Goal: Task Accomplishment & Management: Use online tool/utility

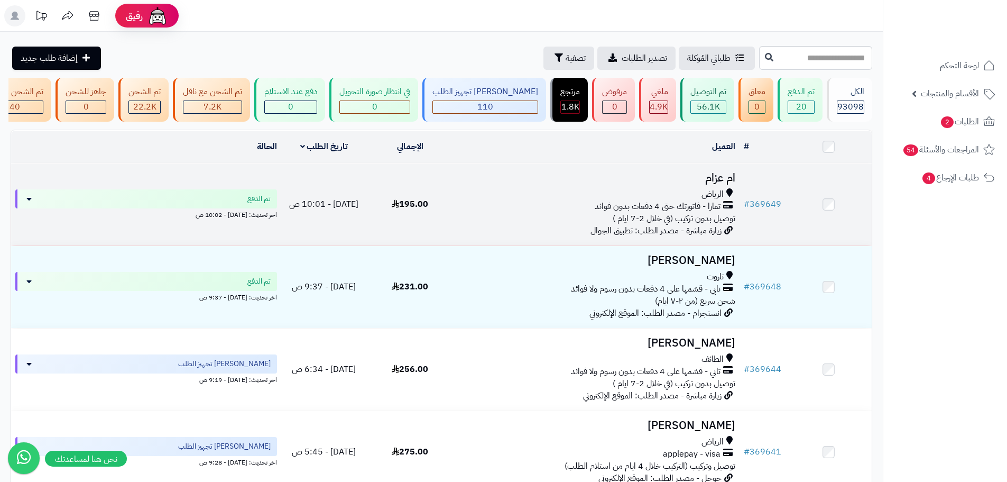
click at [355, 214] on td "اليوم - 10:01 ص" at bounding box center [324, 204] width 86 height 82
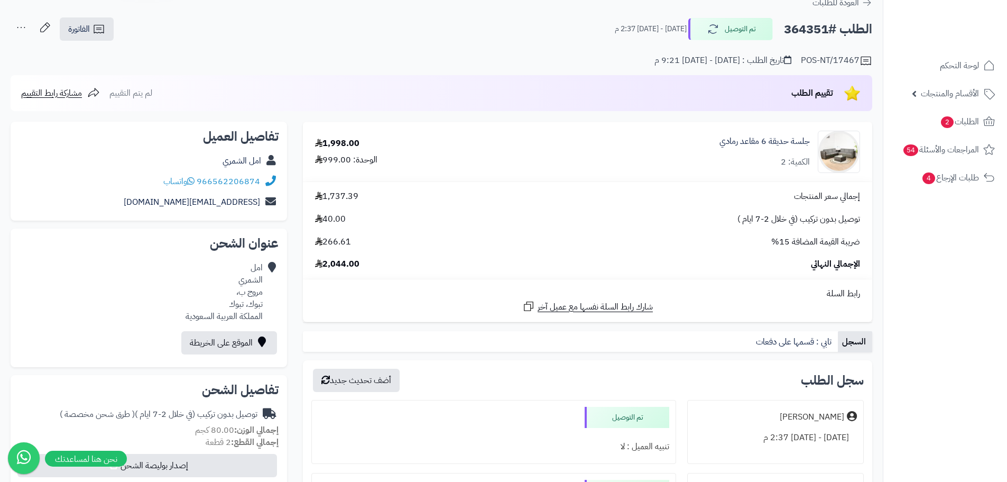
scroll to position [211, 0]
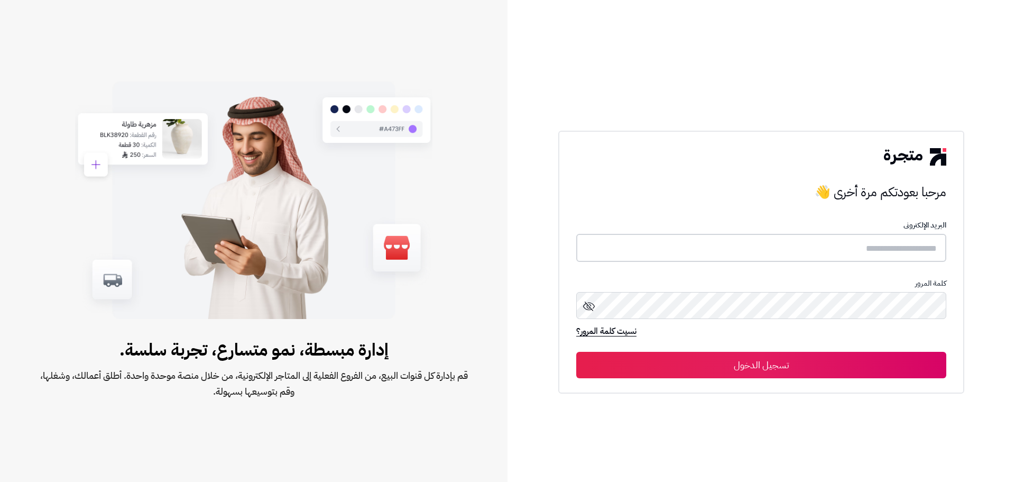
type input "**********"
click at [782, 365] on button "تسجيل الدخول" at bounding box center [761, 364] width 370 height 26
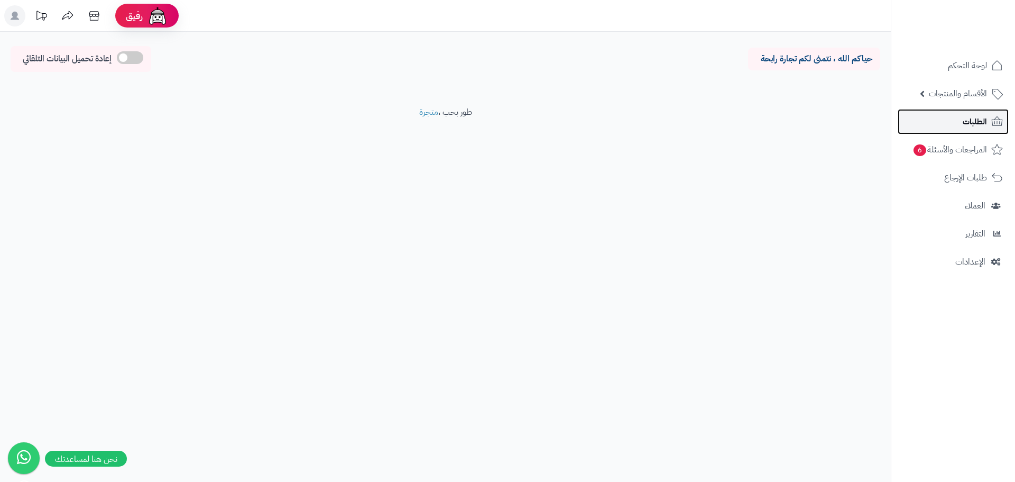
click at [964, 121] on span "الطلبات" at bounding box center [975, 121] width 24 height 15
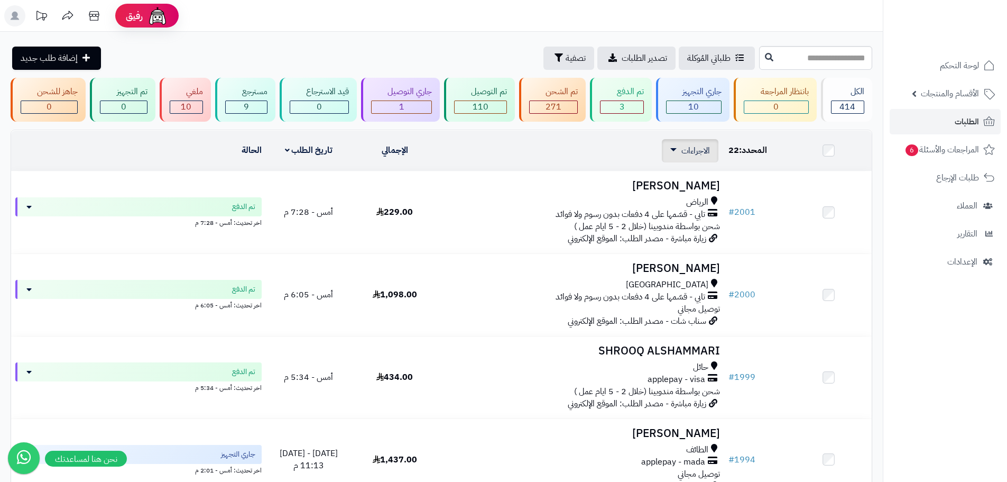
click at [687, 148] on span "الاجراءات" at bounding box center [696, 150] width 29 height 13
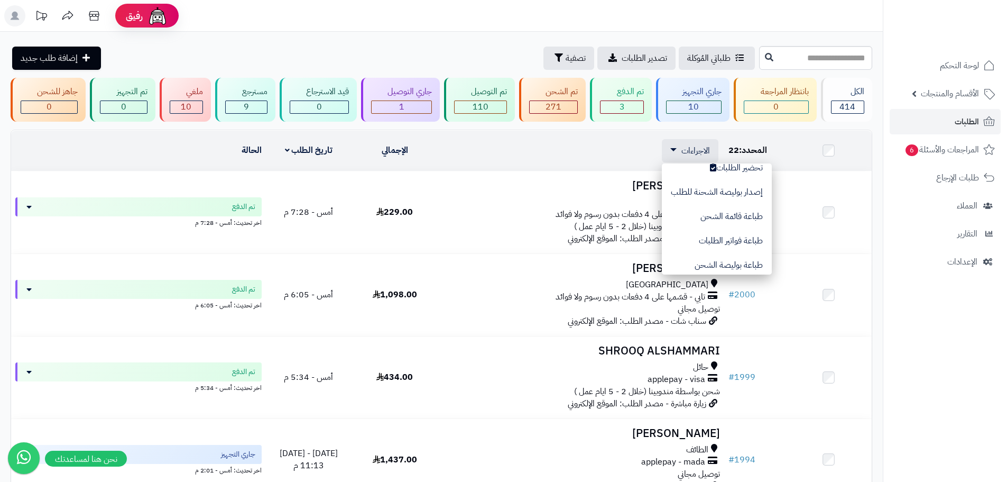
scroll to position [53, 0]
click at [752, 225] on button "طباعة فواتير الطلبات" at bounding box center [717, 222] width 110 height 24
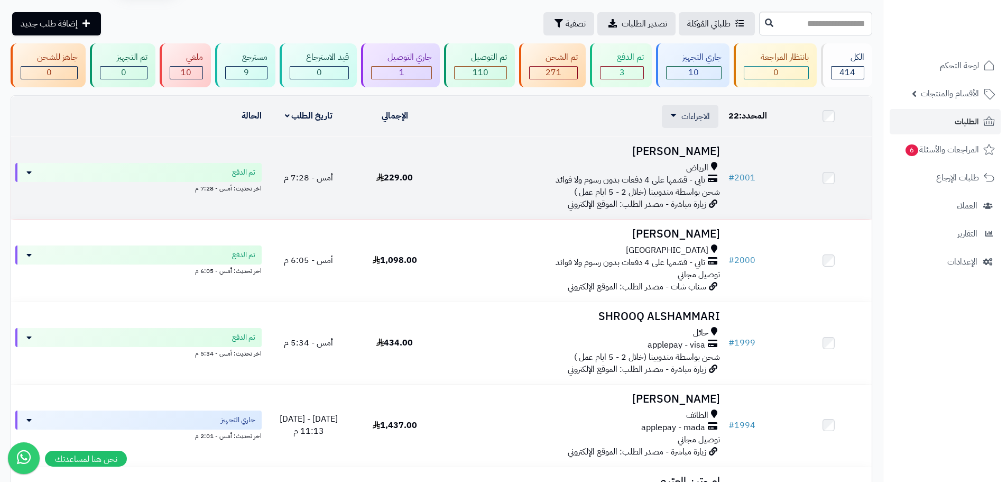
scroll to position [0, 0]
